Goal: Information Seeking & Learning: Learn about a topic

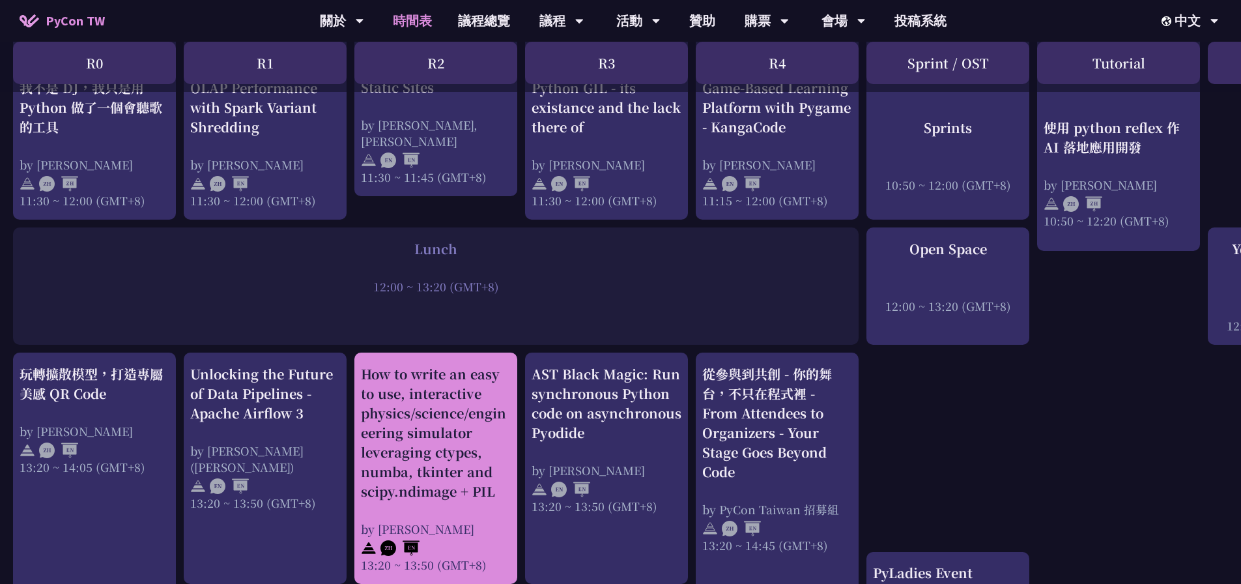
scroll to position [1107, 0]
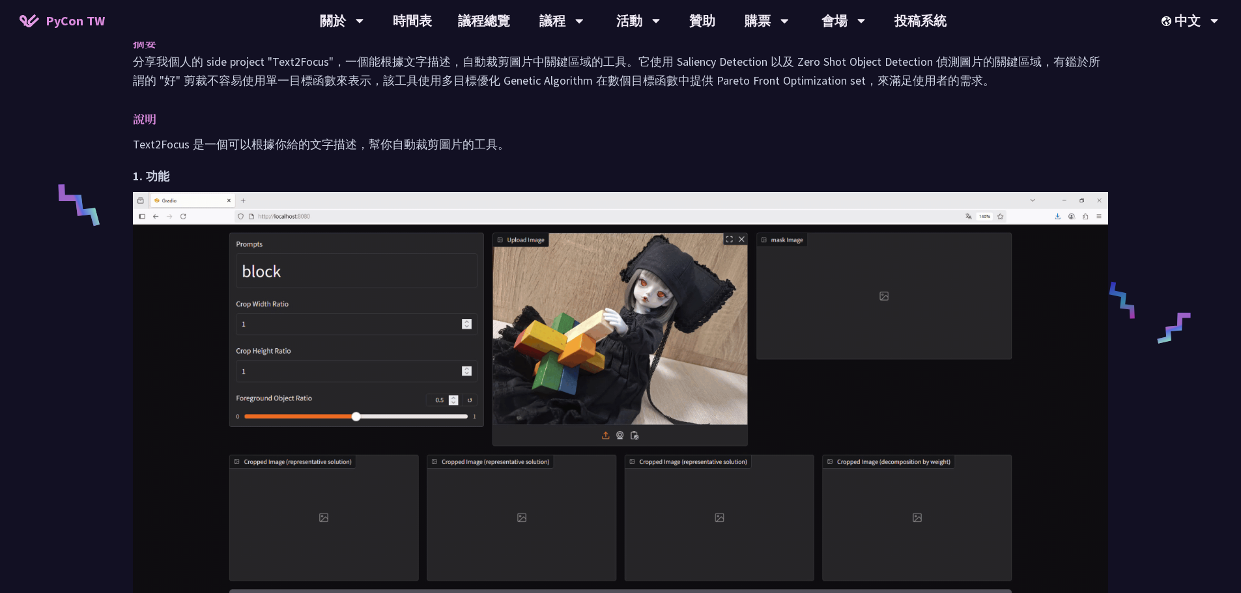
scroll to position [261, 0]
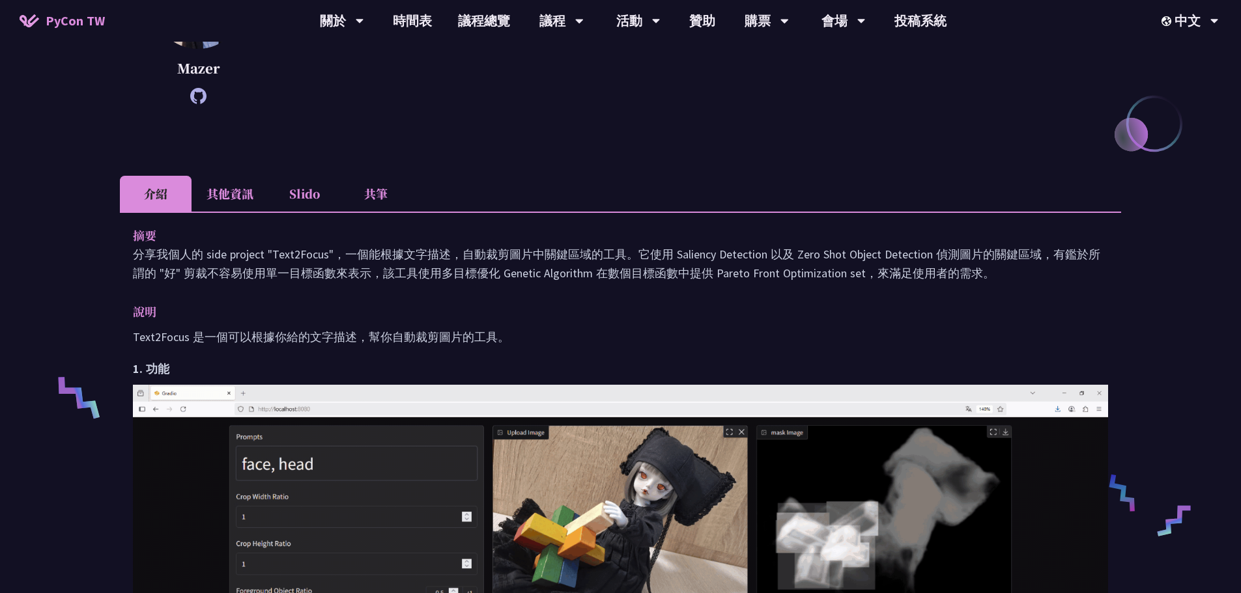
drag, startPoint x: 191, startPoint y: 253, endPoint x: 1097, endPoint y: 271, distance: 906.2
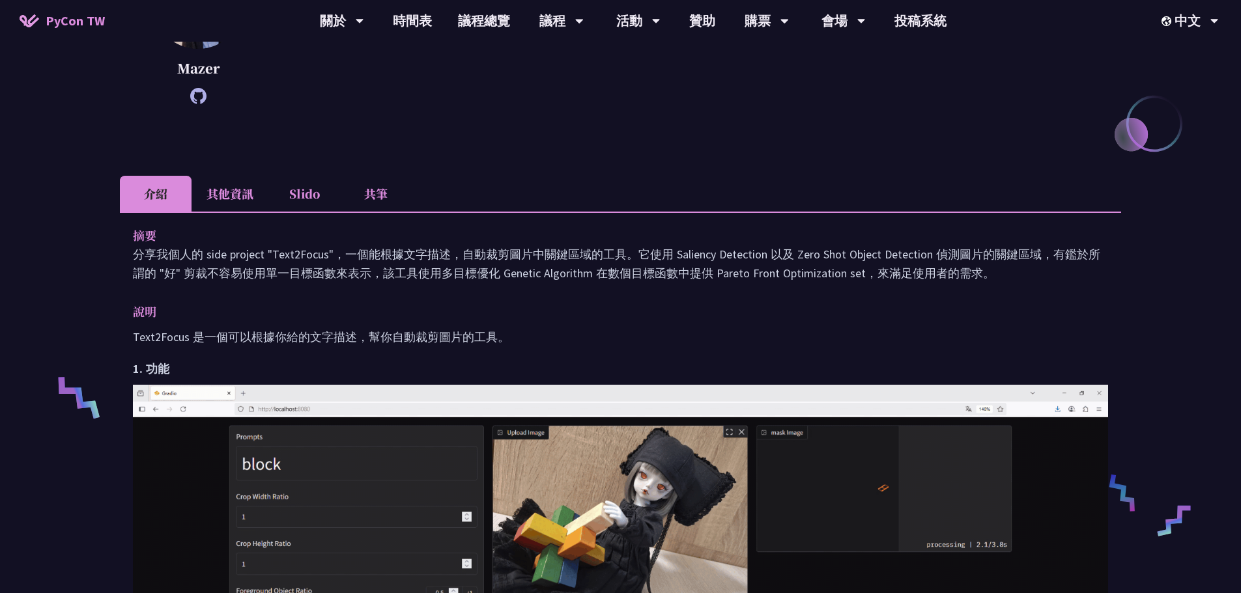
click at [1097, 271] on p "分享我個人的 side project "Text2Focus"，一個能根據文字描述，自動裁剪圖片中關鍵區域的工具。它使用 Saliency Detectio…" at bounding box center [620, 264] width 975 height 38
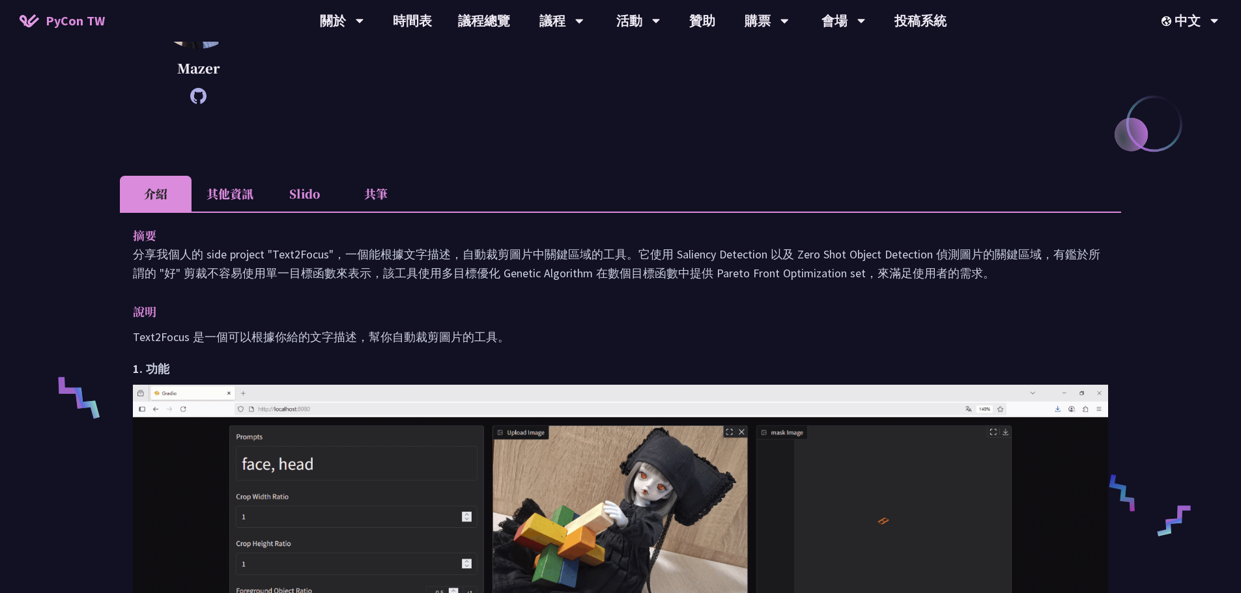
click at [448, 320] on p "說明" at bounding box center [607, 311] width 949 height 19
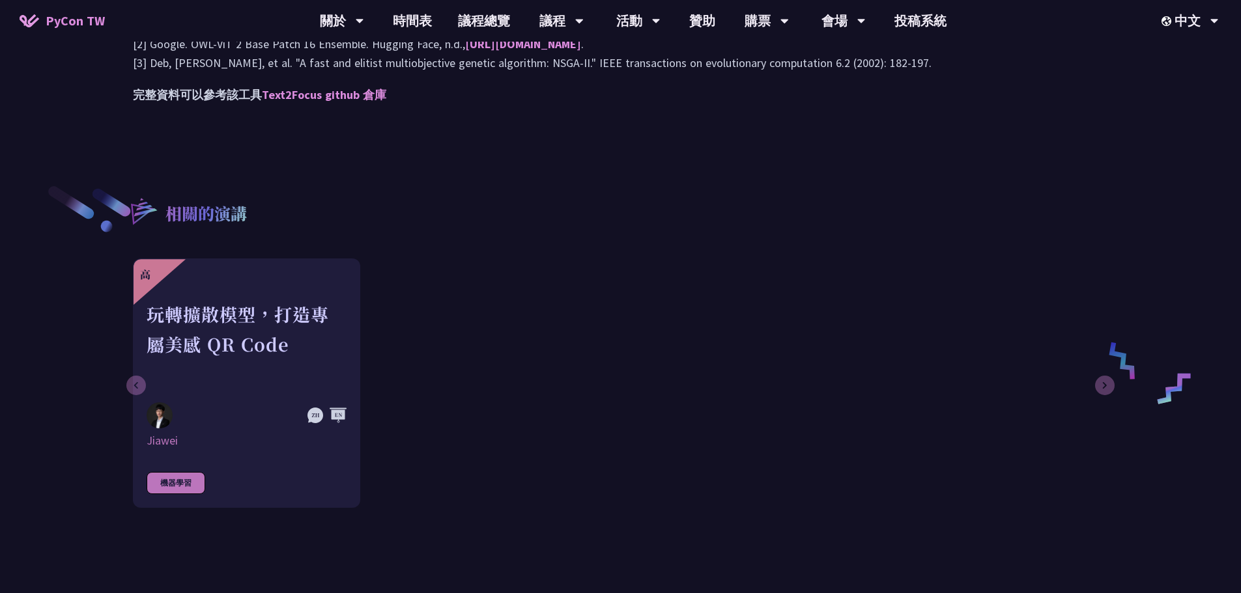
scroll to position [1563, 0]
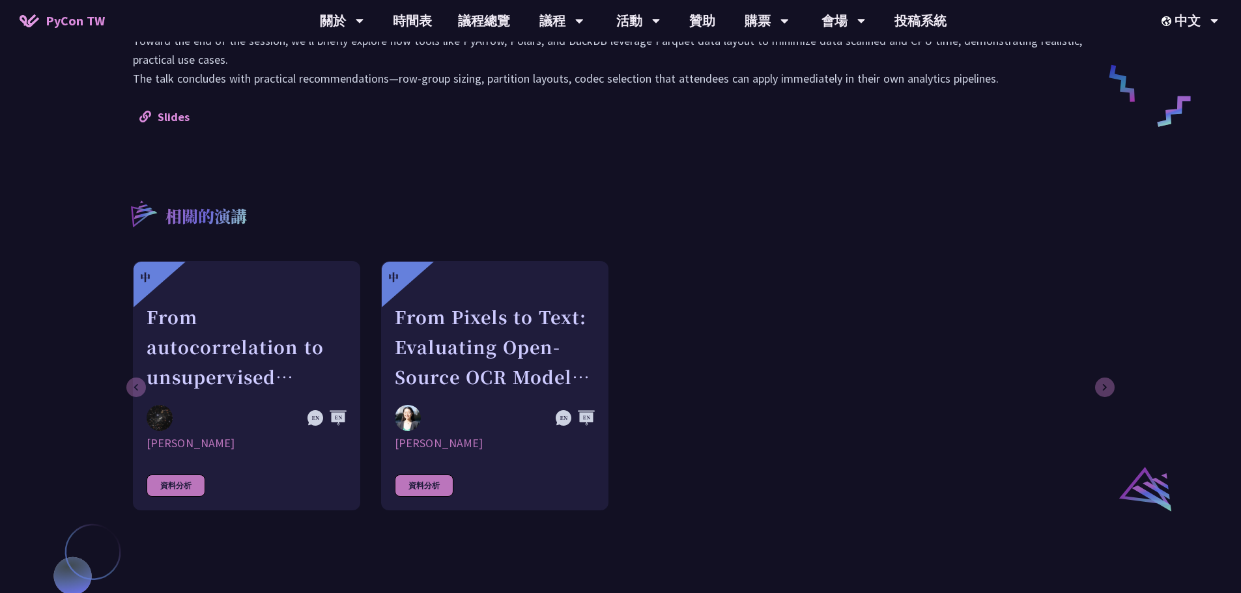
scroll to position [456, 0]
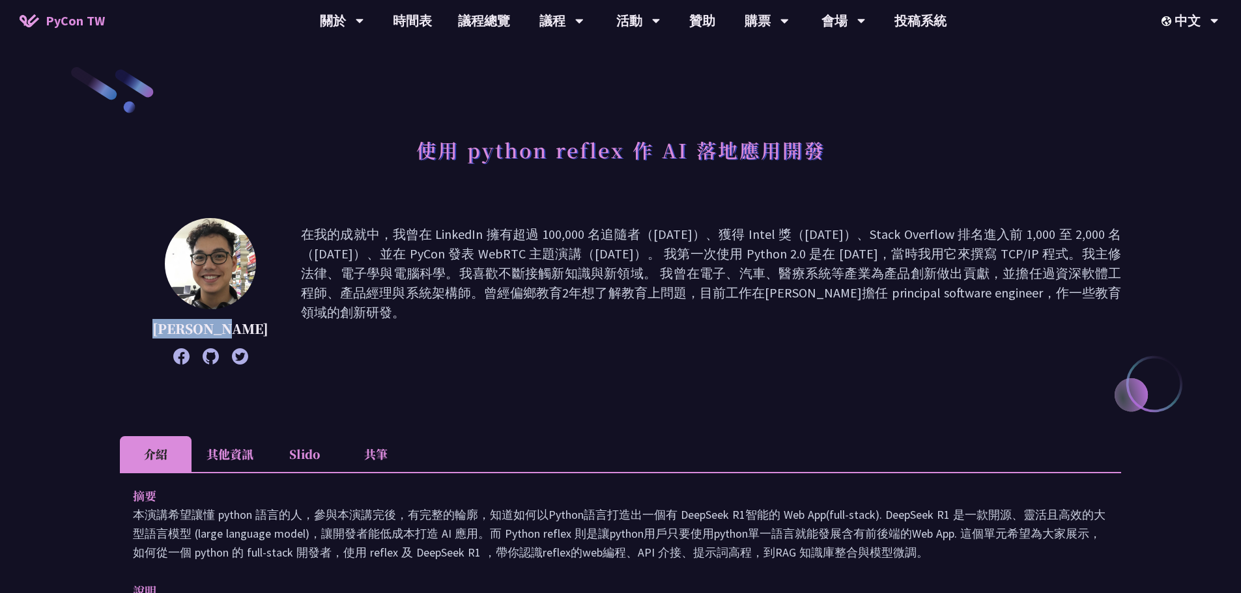
drag, startPoint x: 163, startPoint y: 330, endPoint x: 232, endPoint y: 330, distance: 68.4
click at [232, 330] on p "[PERSON_NAME]" at bounding box center [210, 329] width 116 height 20
copy p "[PERSON_NAME]"
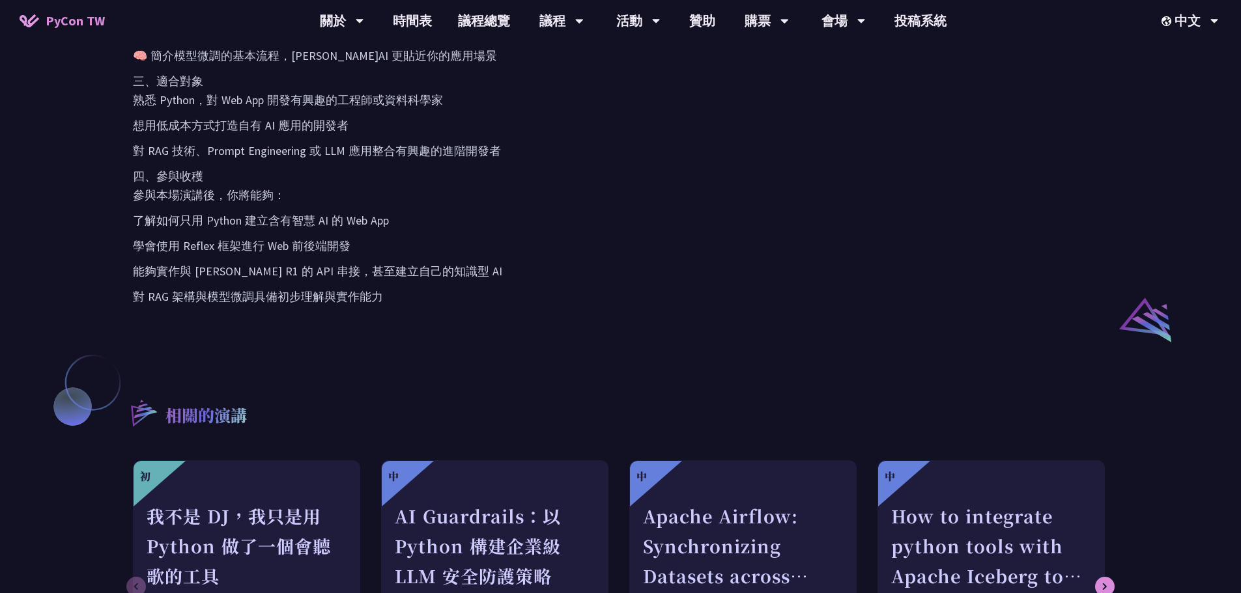
scroll to position [847, 0]
